Goal: Task Accomplishment & Management: Manage account settings

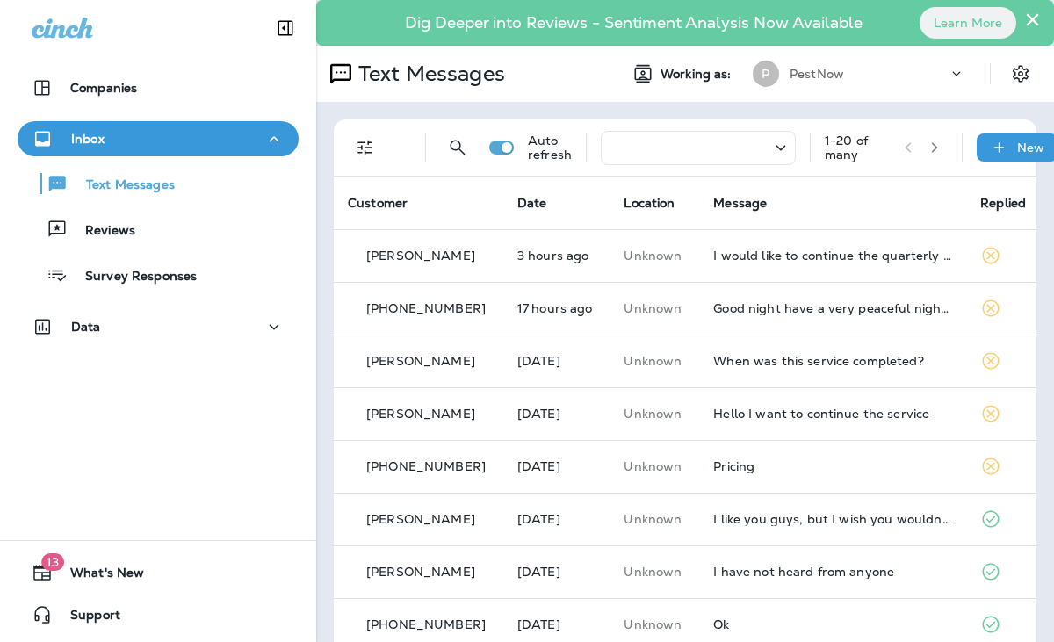
click at [1024, 17] on button "×" at bounding box center [1032, 19] width 17 height 28
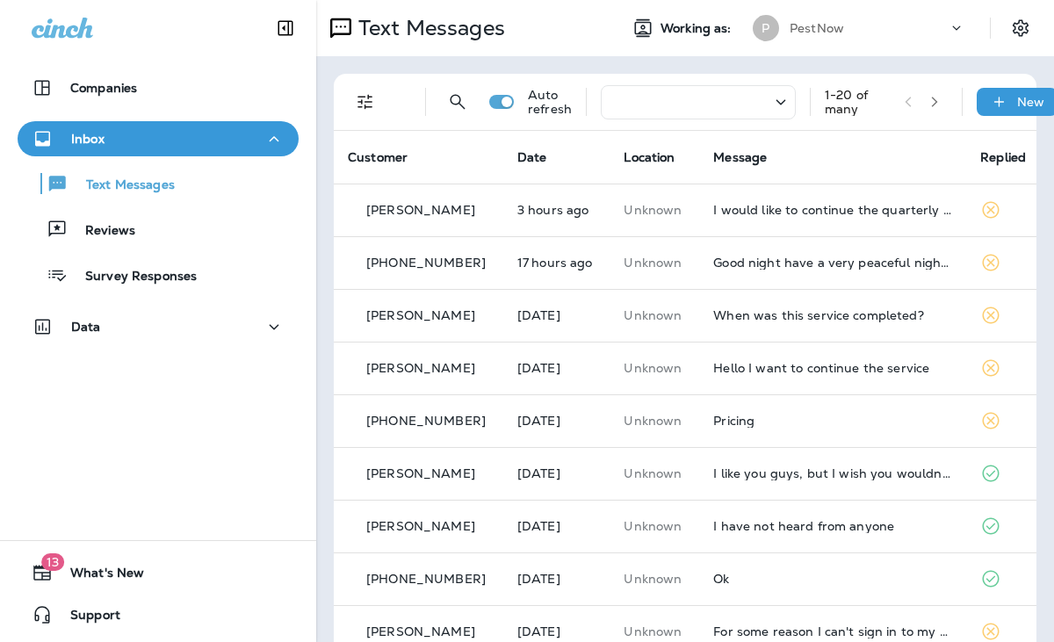
click at [51, 32] on icon at bounding box center [62, 28] width 61 height 21
click at [283, 27] on icon "Collapse Sidebar" at bounding box center [285, 28] width 15 height 15
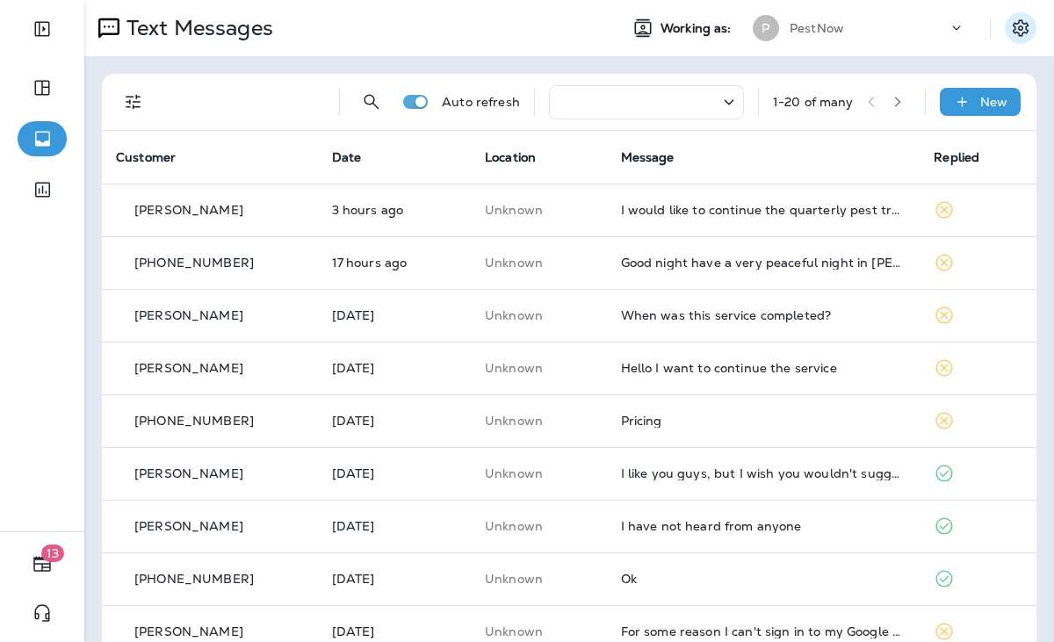
click at [1010, 27] on icon "Settings" at bounding box center [1020, 28] width 21 height 21
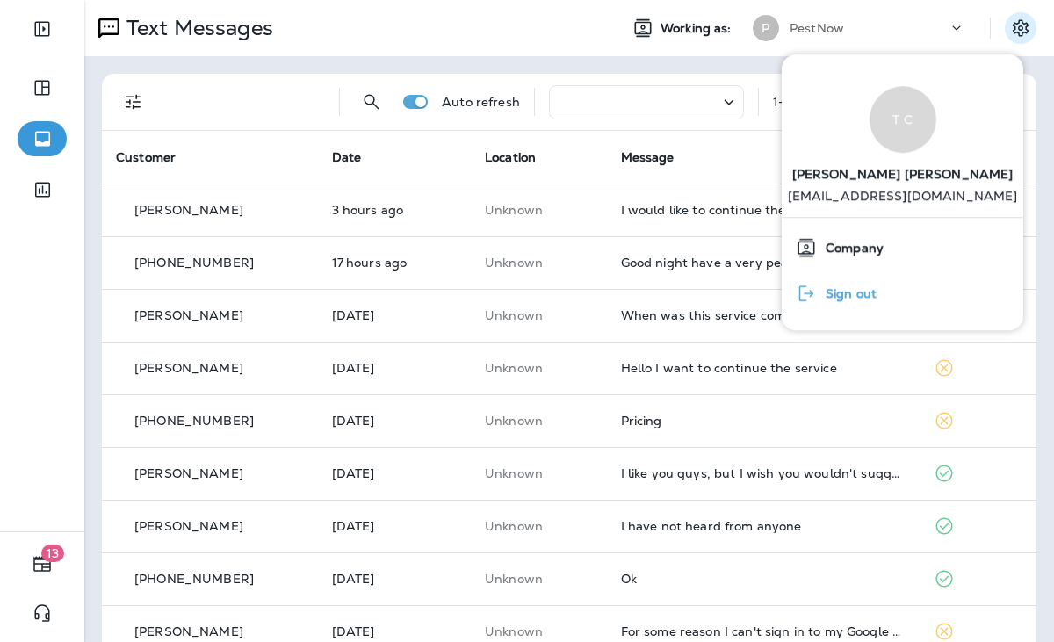
click at [852, 295] on span "Sign out" at bounding box center [847, 294] width 60 height 15
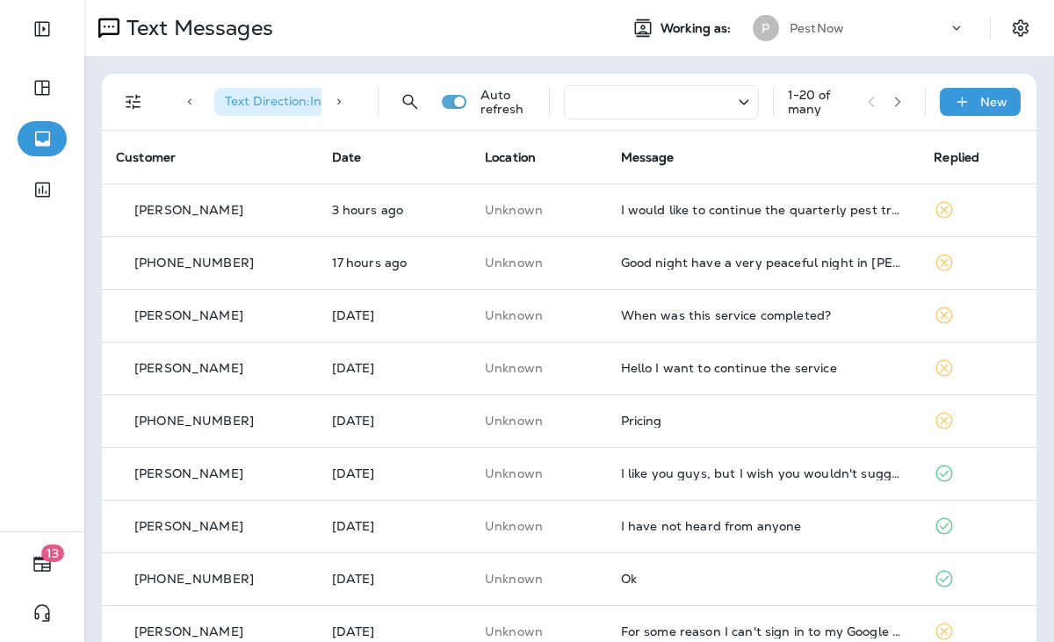
click at [856, 28] on div "PestNow" at bounding box center [868, 28] width 158 height 26
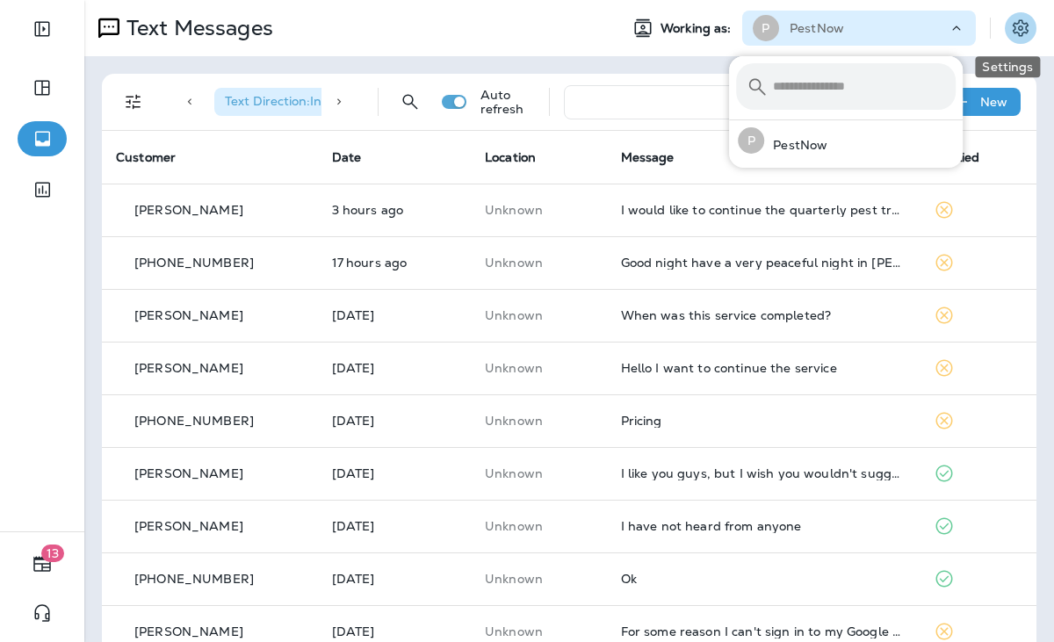
click at [1010, 25] on icon "Settings" at bounding box center [1020, 28] width 21 height 21
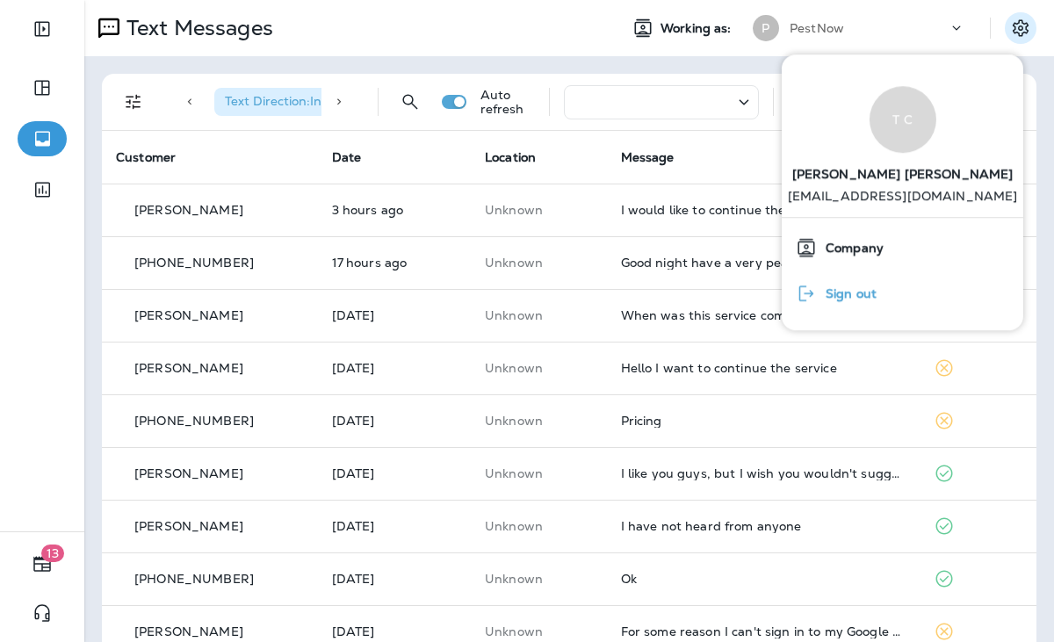
click at [874, 292] on span "Sign out" at bounding box center [847, 294] width 60 height 15
